Goal: Task Accomplishment & Management: Use online tool/utility

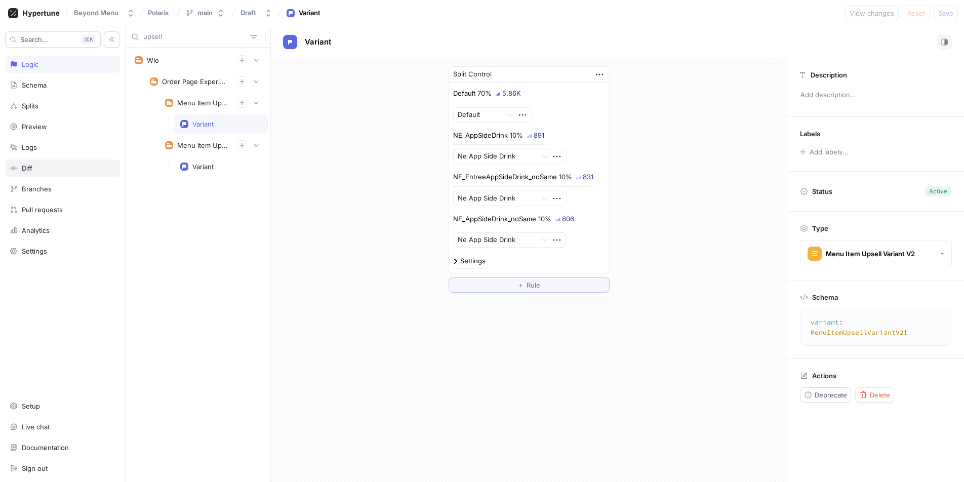
click at [42, 167] on div "Diff" at bounding box center [63, 168] width 106 height 8
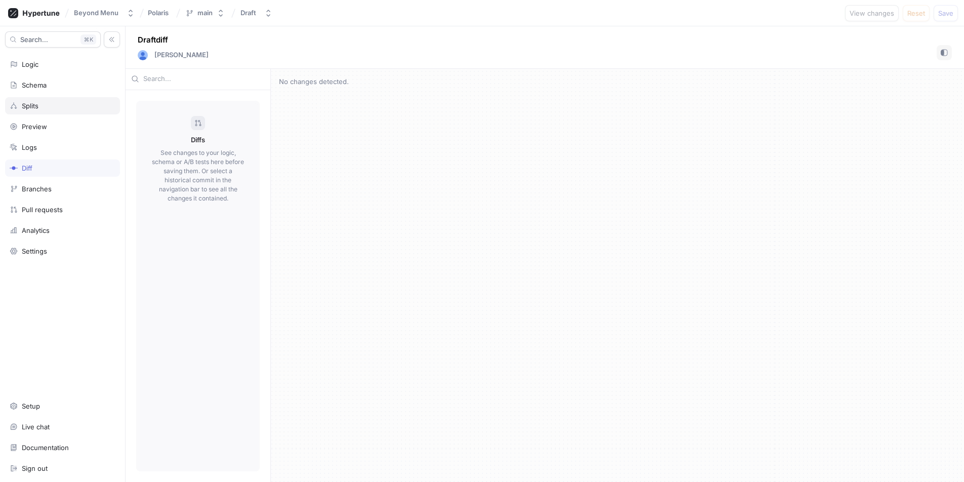
click at [51, 100] on div "Splits" at bounding box center [62, 105] width 115 height 17
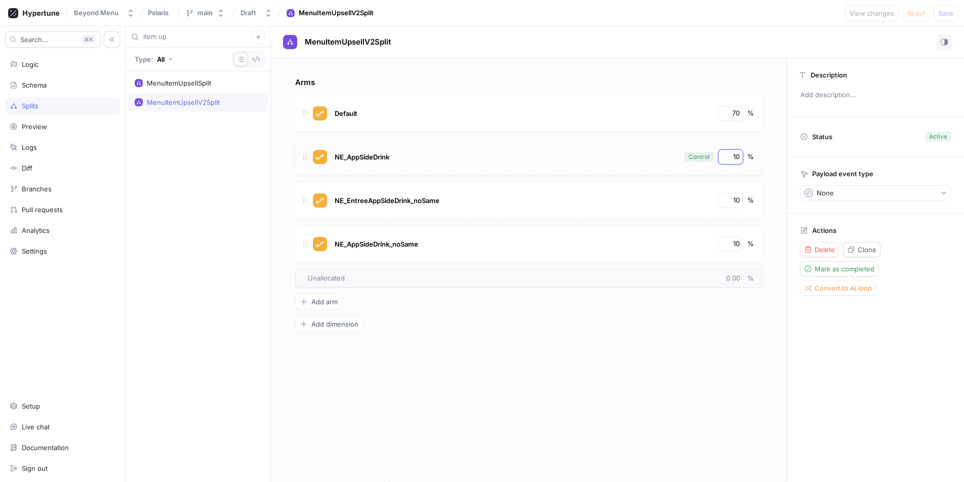
click at [731, 153] on input "10" at bounding box center [731, 157] width 17 height 10
type input "0"
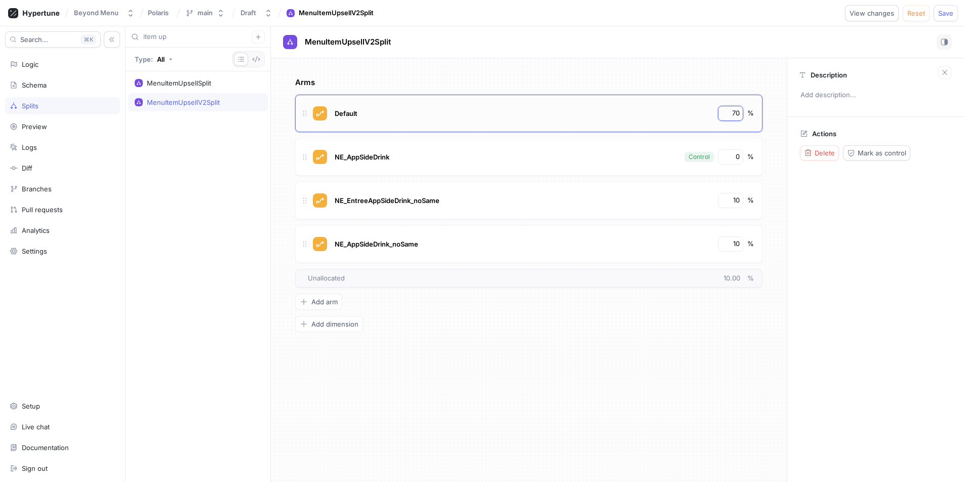
click at [732, 114] on input "70" at bounding box center [731, 113] width 17 height 10
type input "100"
click at [735, 201] on input "10" at bounding box center [731, 201] width 17 height 10
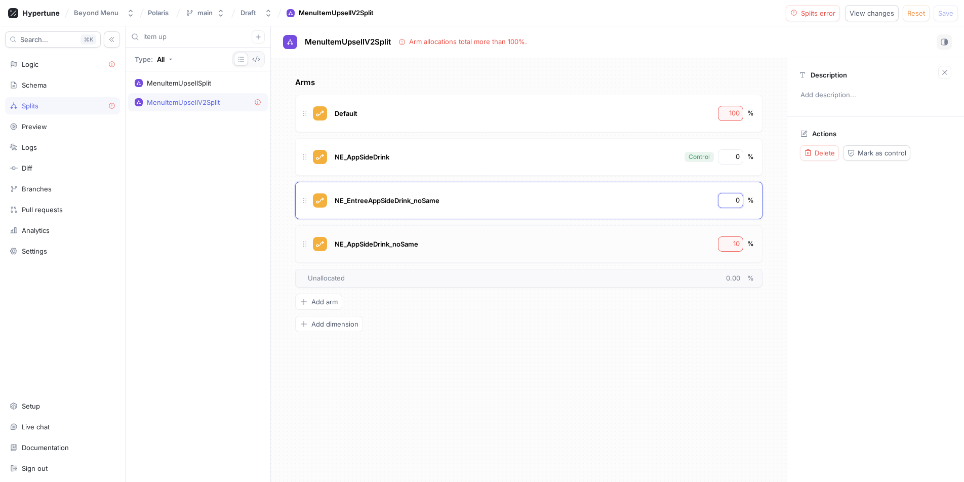
type input "0"
click at [734, 243] on input "10" at bounding box center [731, 244] width 17 height 10
type input "0"
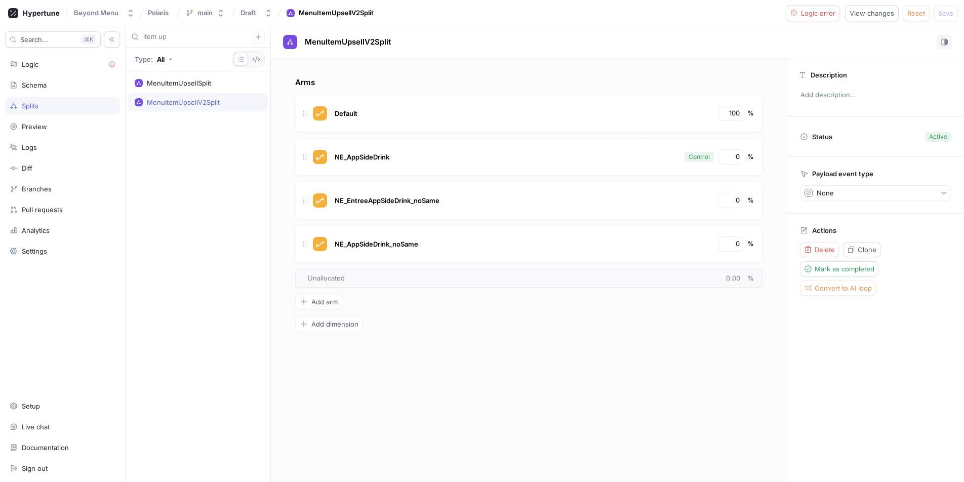
click at [772, 219] on div "Arms Default 100 % NE_AppSideDrink Control 0 % NE_EntreeAppSideDrink_noSame 0 %…" at bounding box center [529, 270] width 516 height 424
click at [857, 11] on span "View changes" at bounding box center [872, 13] width 45 height 6
click at [817, 10] on span "Logic error" at bounding box center [818, 13] width 34 height 6
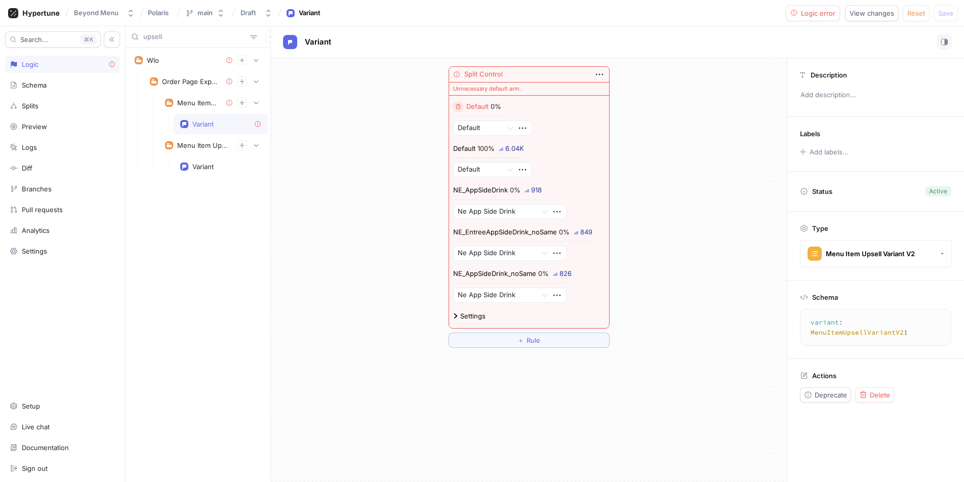
click at [455, 107] on icon "button" at bounding box center [458, 107] width 6 height 6
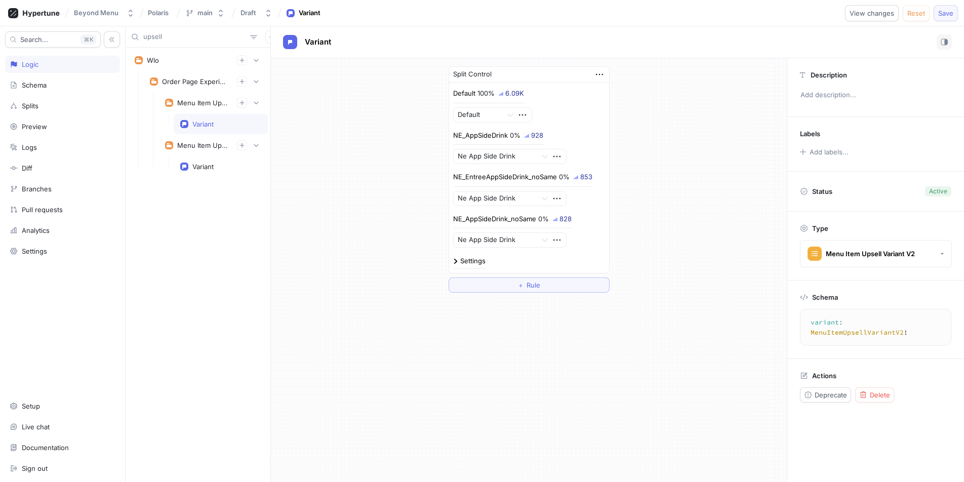
click at [937, 18] on button "Save" at bounding box center [946, 13] width 24 height 16
